Goal: Information Seeking & Learning: Learn about a topic

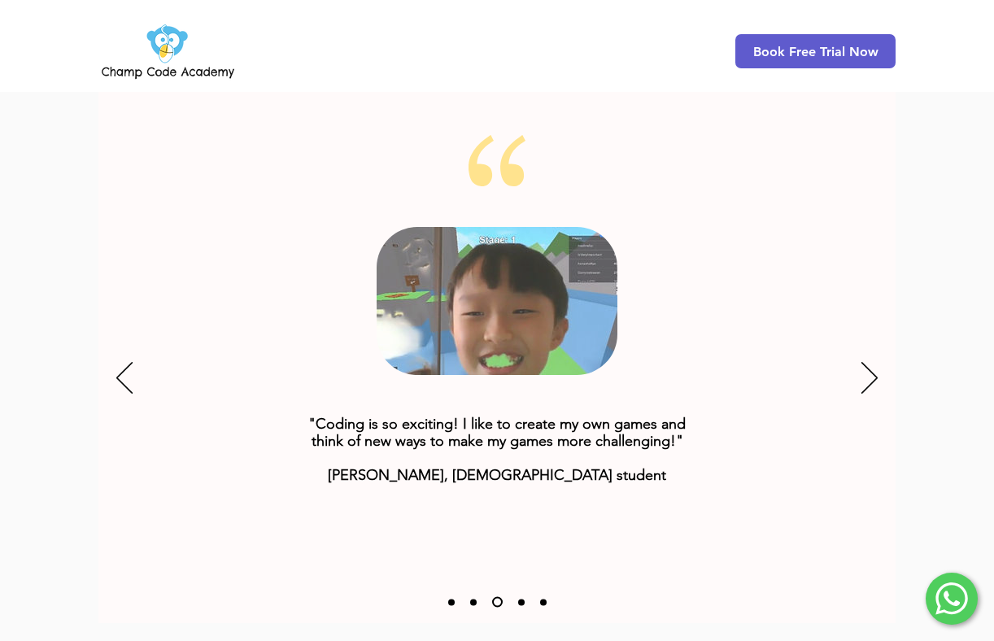
scroll to position [2013, 0]
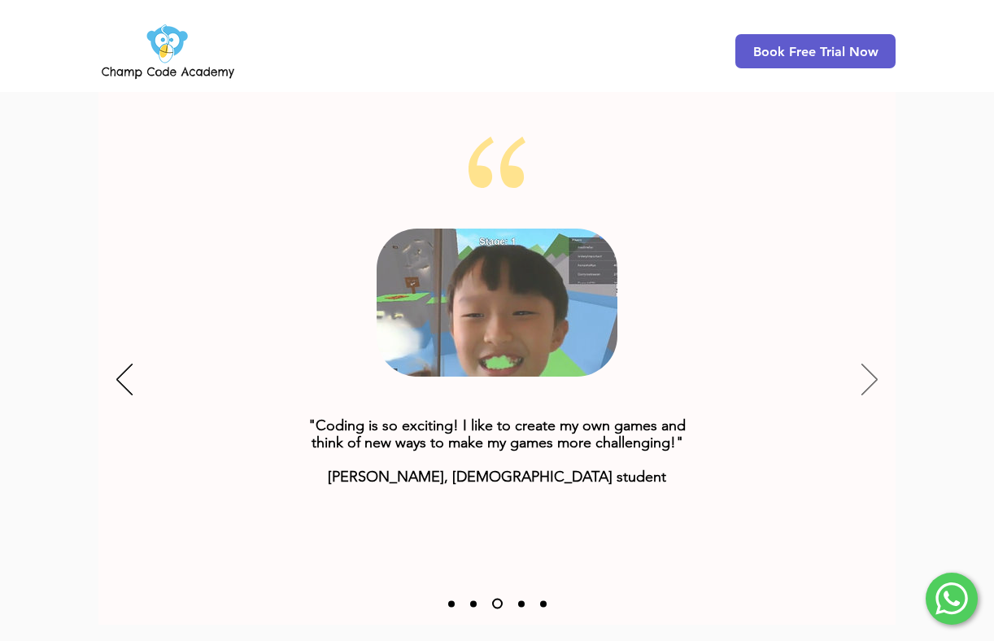
click at [872, 363] on icon "Next" at bounding box center [869, 379] width 16 height 32
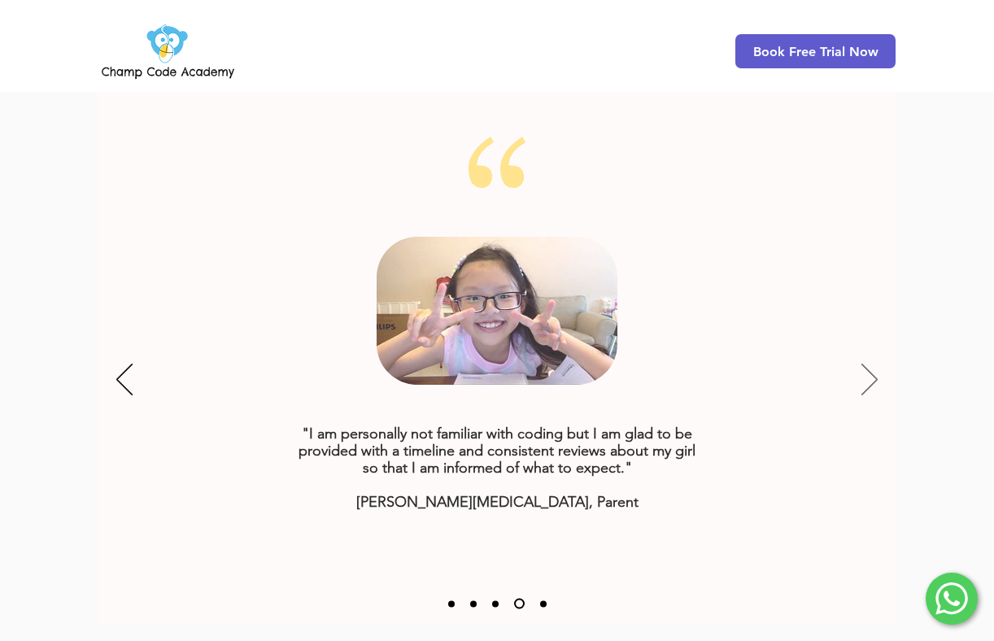
click at [872, 363] on icon "Next" at bounding box center [869, 379] width 16 height 32
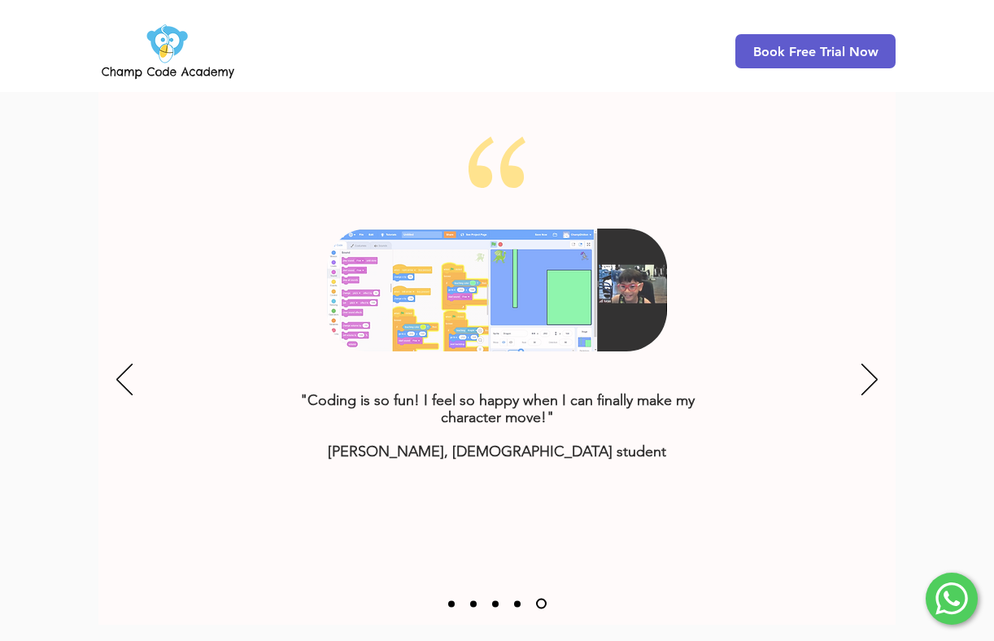
click at [877, 353] on div "Slideshow" at bounding box center [496, 381] width 797 height 488
click at [870, 363] on icon "Next" at bounding box center [869, 379] width 16 height 32
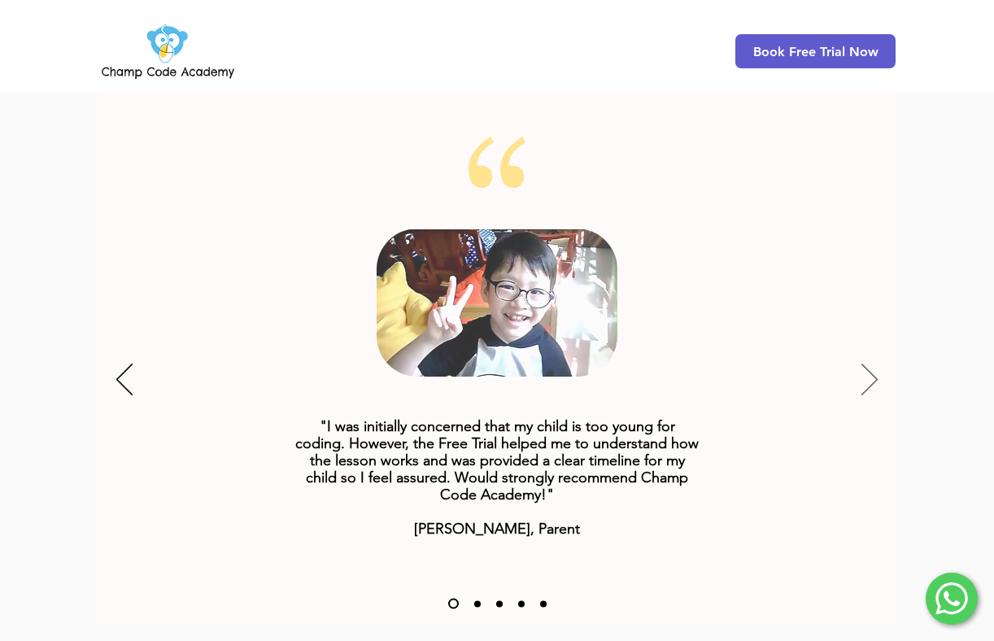
click at [870, 363] on icon "Next" at bounding box center [869, 379] width 16 height 32
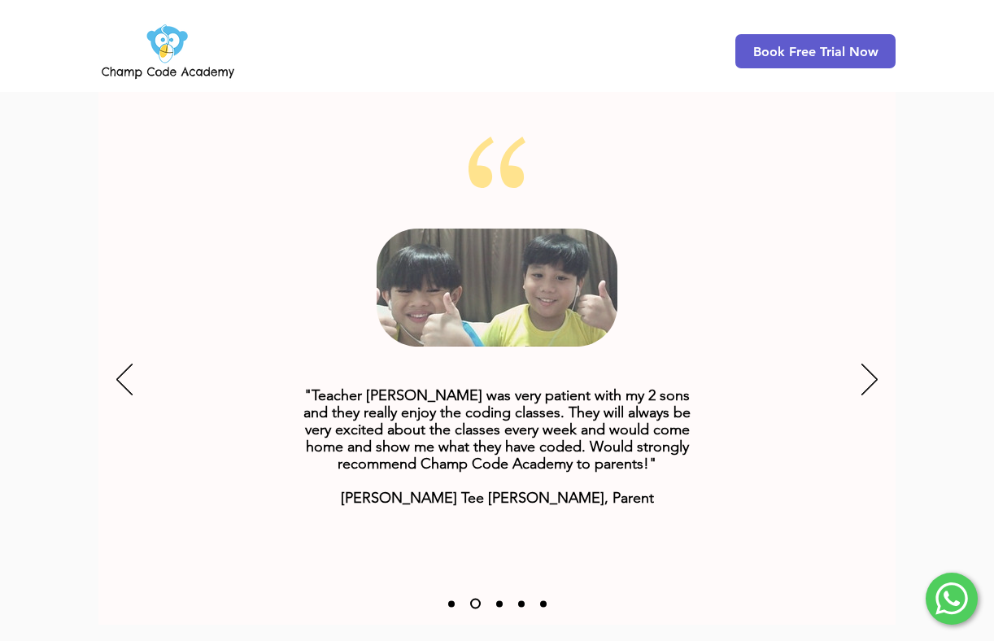
click at [113, 354] on div "Slideshow" at bounding box center [496, 381] width 797 height 488
click at [124, 363] on icon "Previous" at bounding box center [124, 379] width 16 height 32
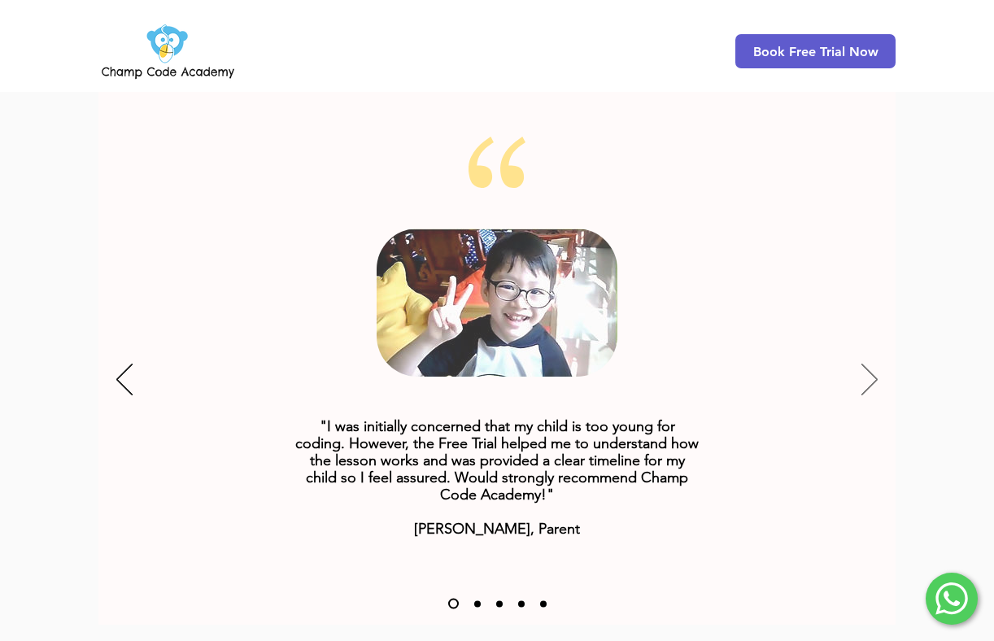
click at [870, 363] on icon "Next" at bounding box center [869, 379] width 16 height 32
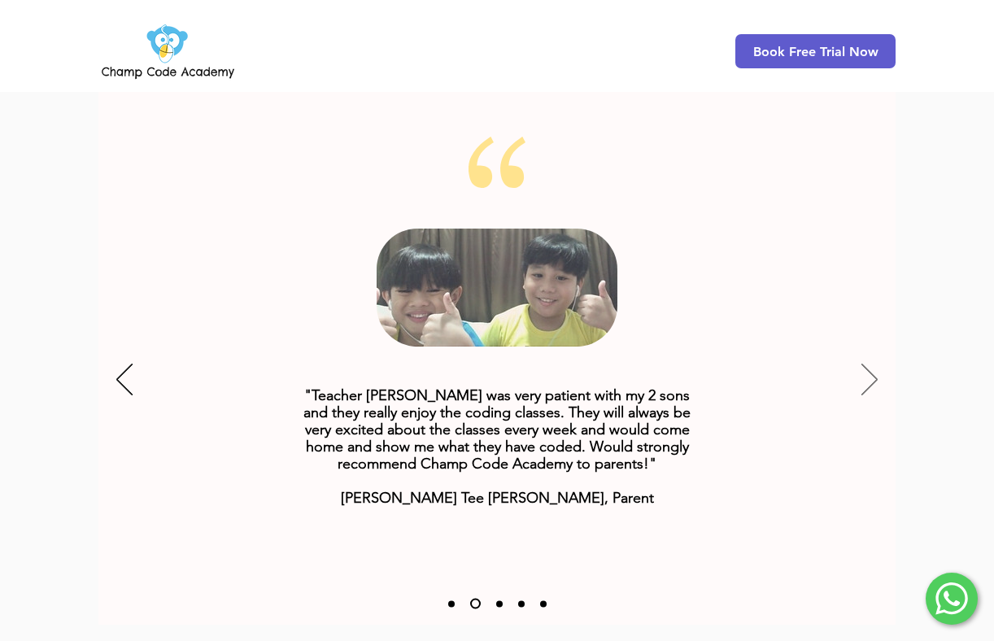
click at [870, 363] on icon "Next" at bounding box center [869, 379] width 16 height 32
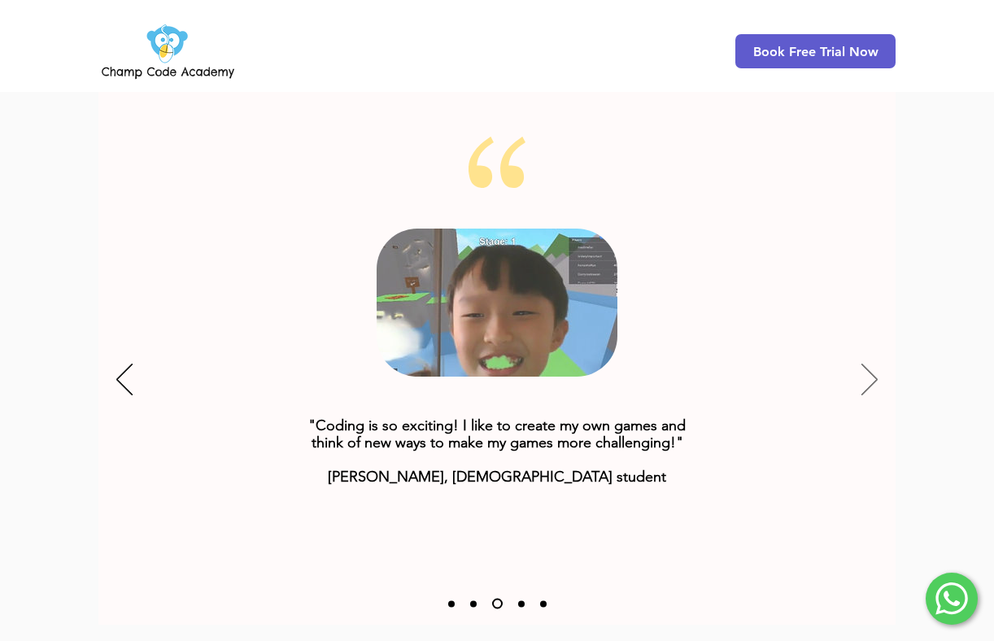
click at [870, 363] on icon "Next" at bounding box center [869, 379] width 16 height 32
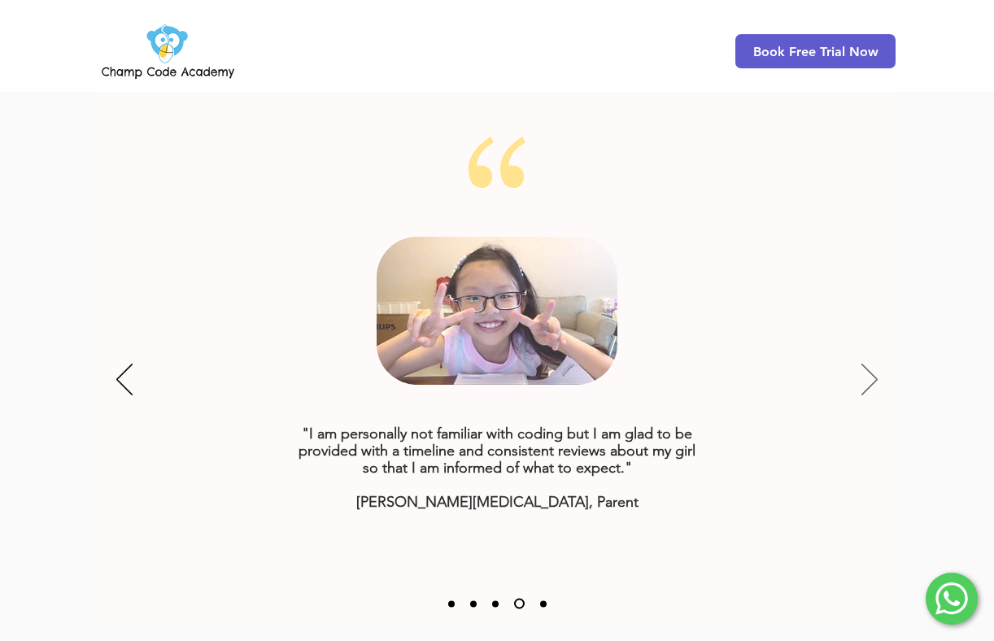
click at [870, 363] on icon "Next" at bounding box center [869, 379] width 16 height 32
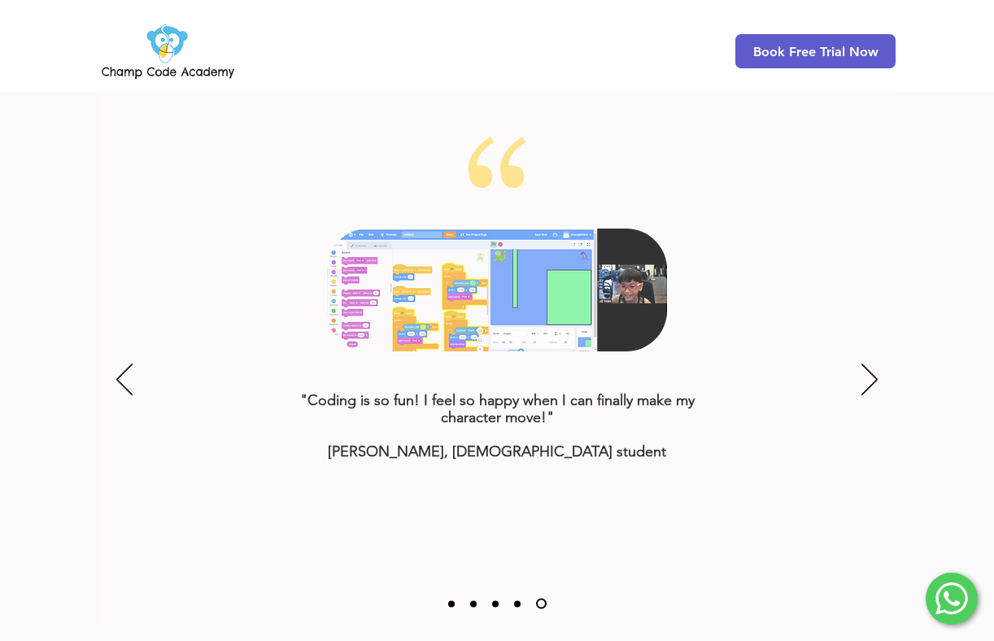
click at [511, 268] on icon "Online Coding Class for Kids" at bounding box center [496, 289] width 339 height 123
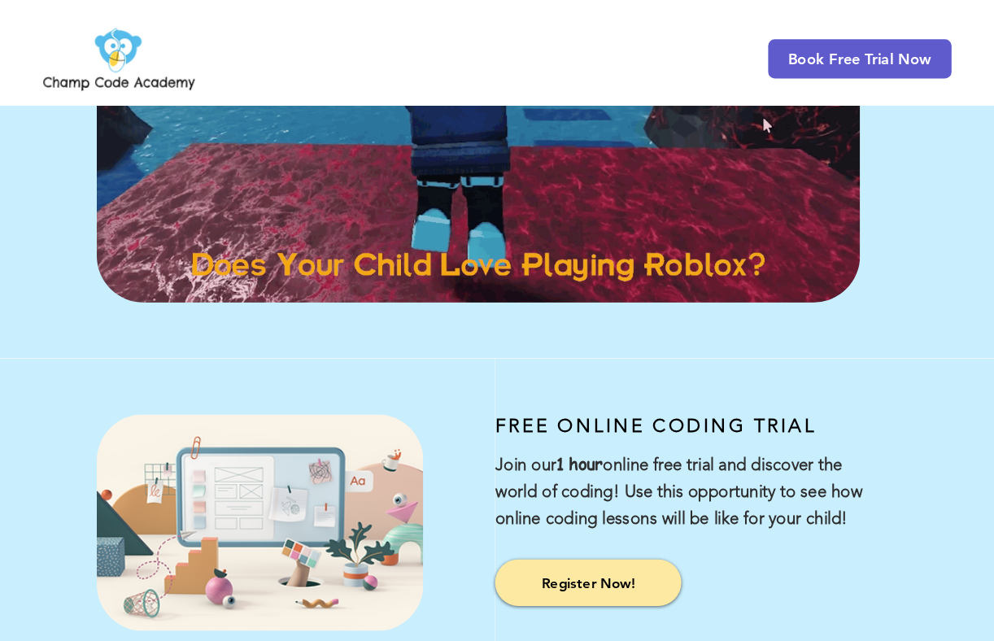
scroll to position [0, 0]
